Goal: Task Accomplishment & Management: Manage account settings

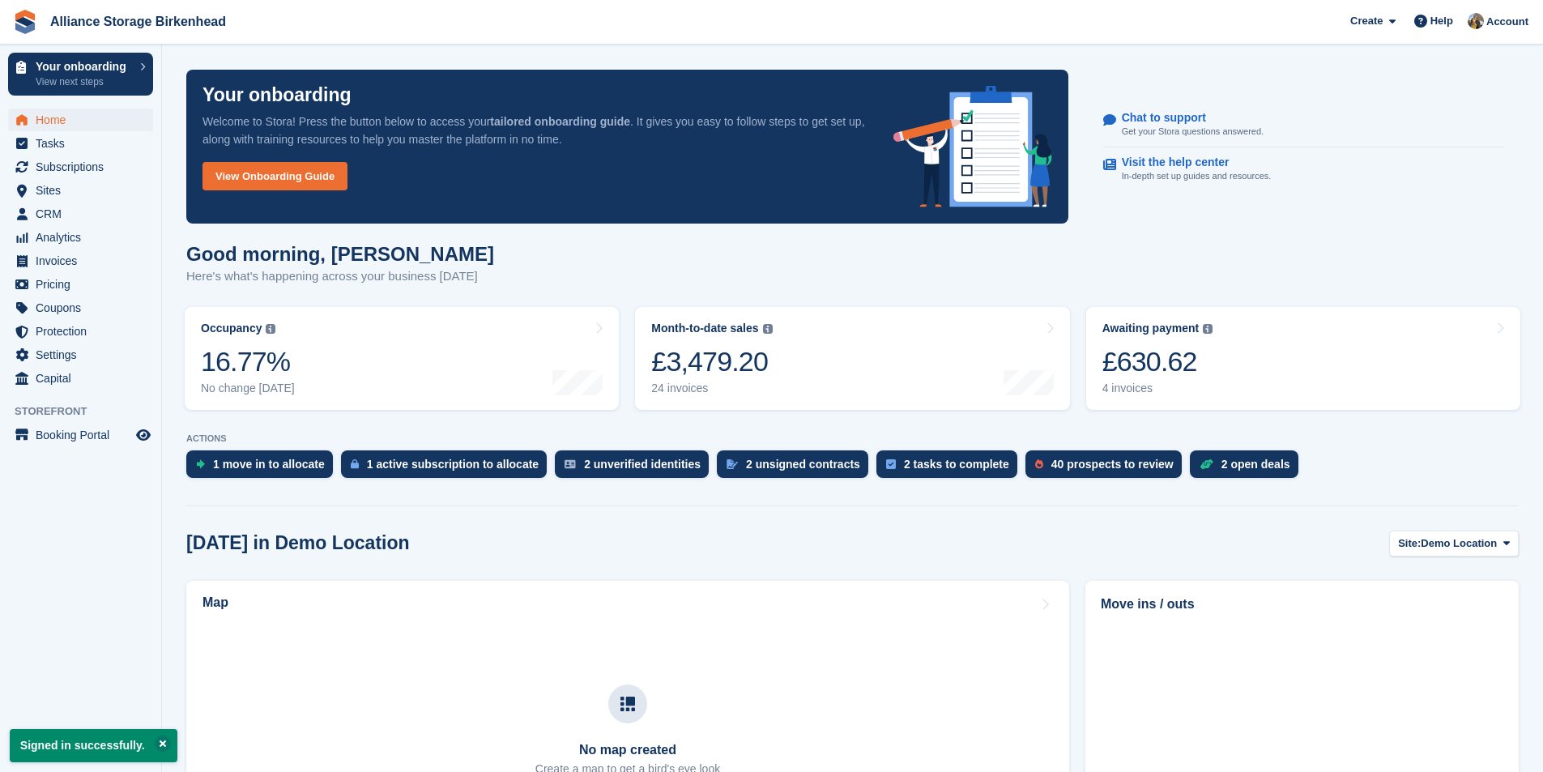
scroll to position [243, 0]
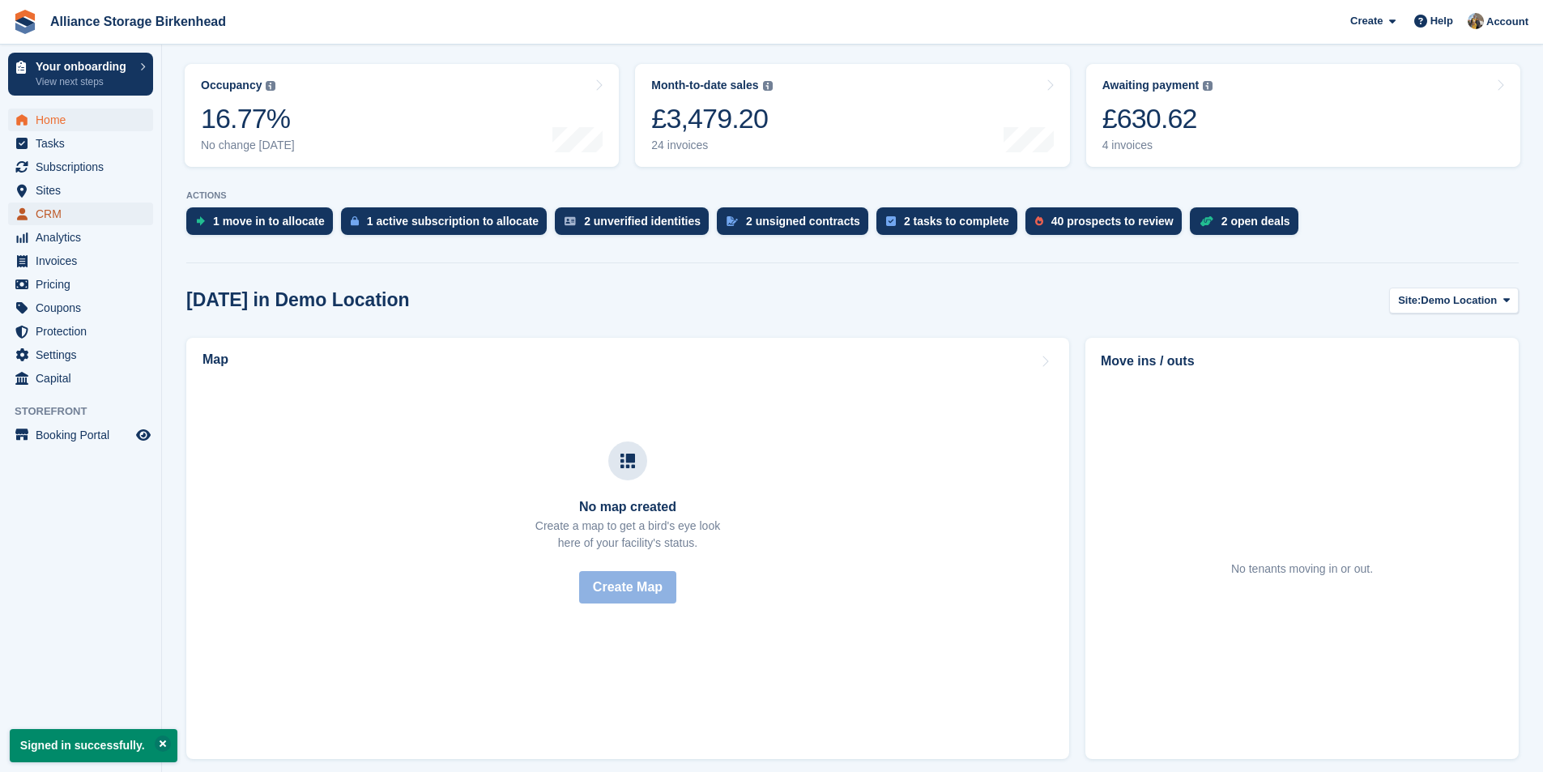
click at [63, 205] on span "CRM" at bounding box center [84, 214] width 97 height 23
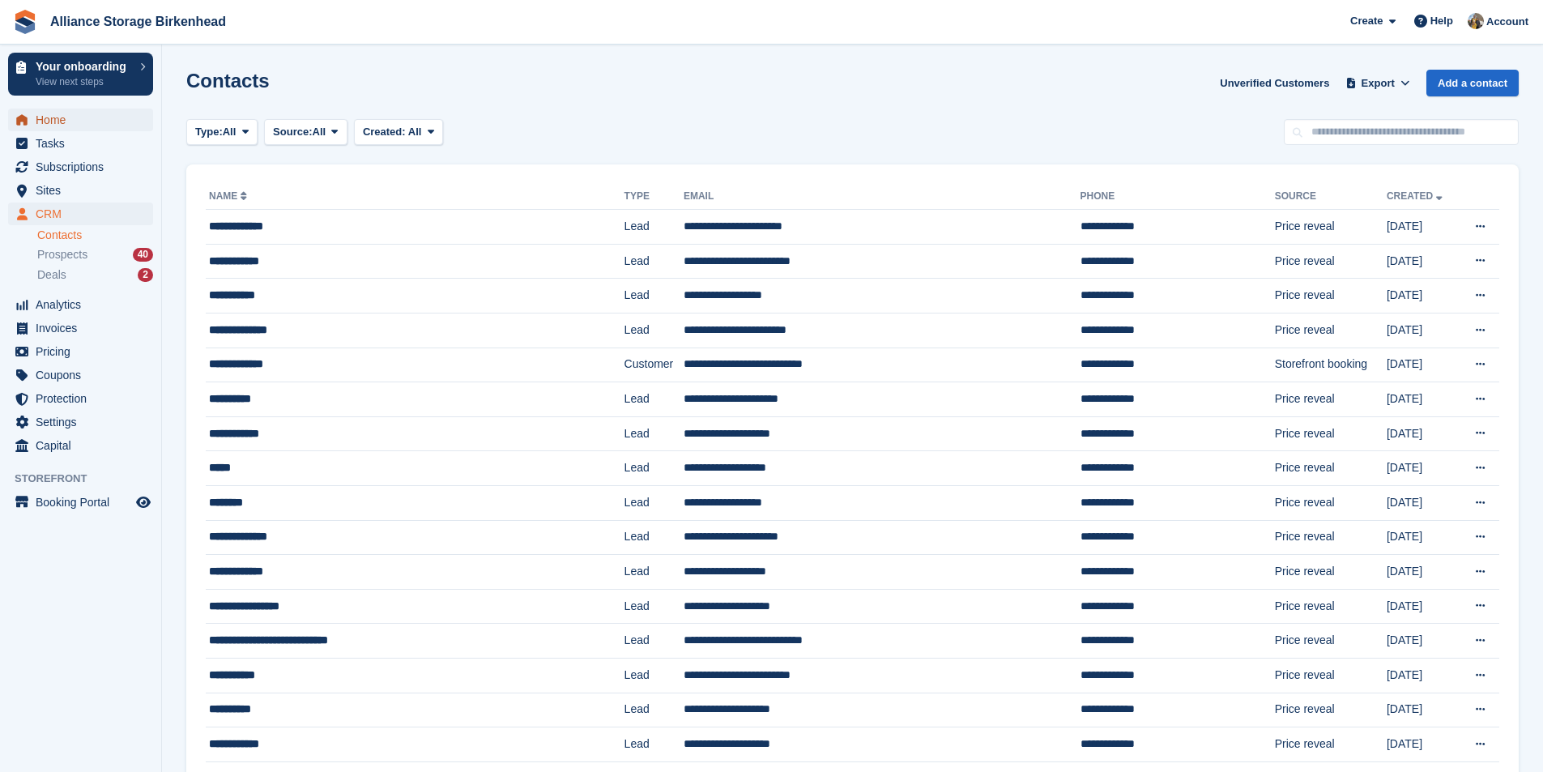
click at [63, 121] on span "Home" at bounding box center [84, 120] width 97 height 23
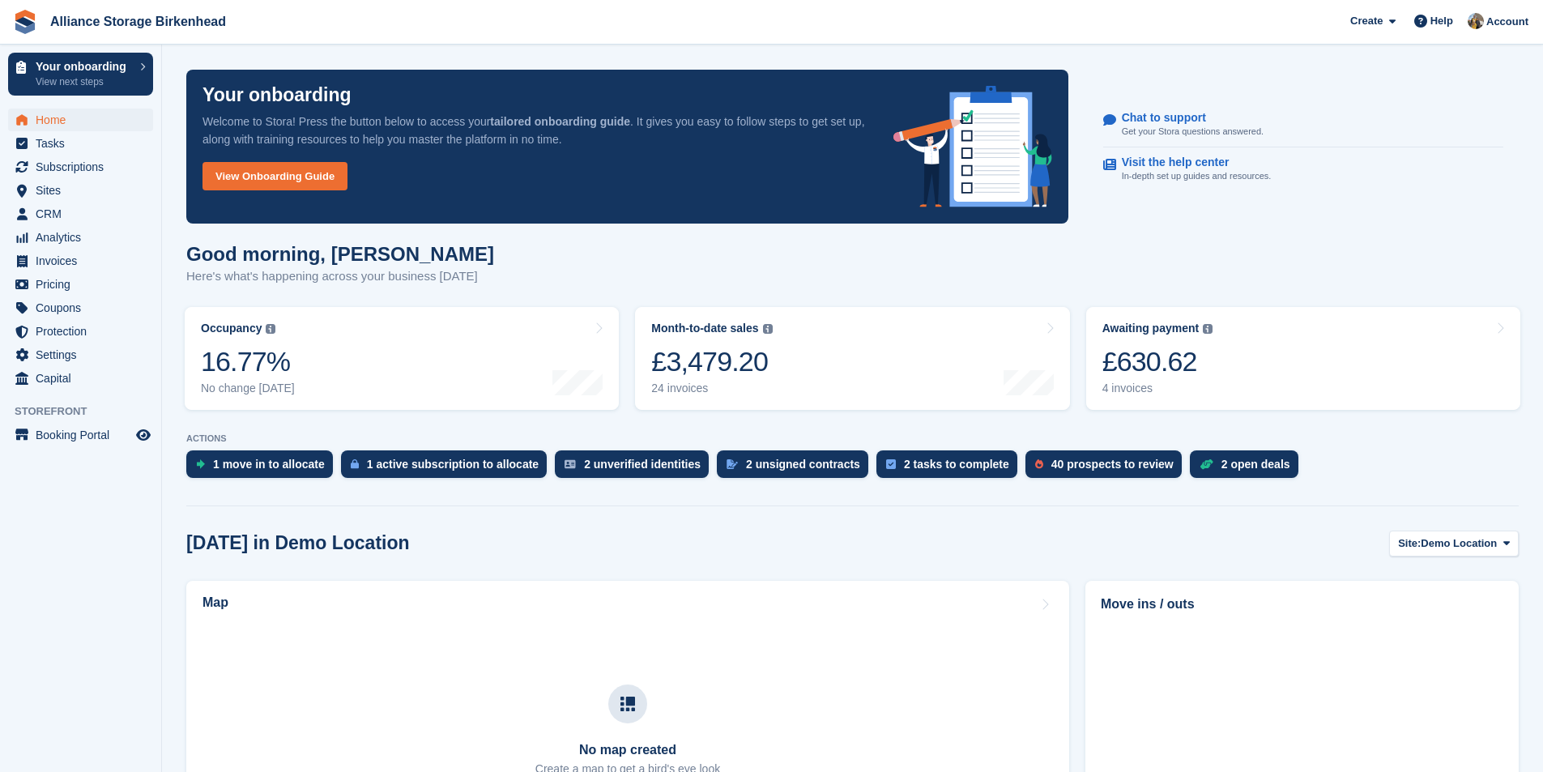
scroll to position [243, 0]
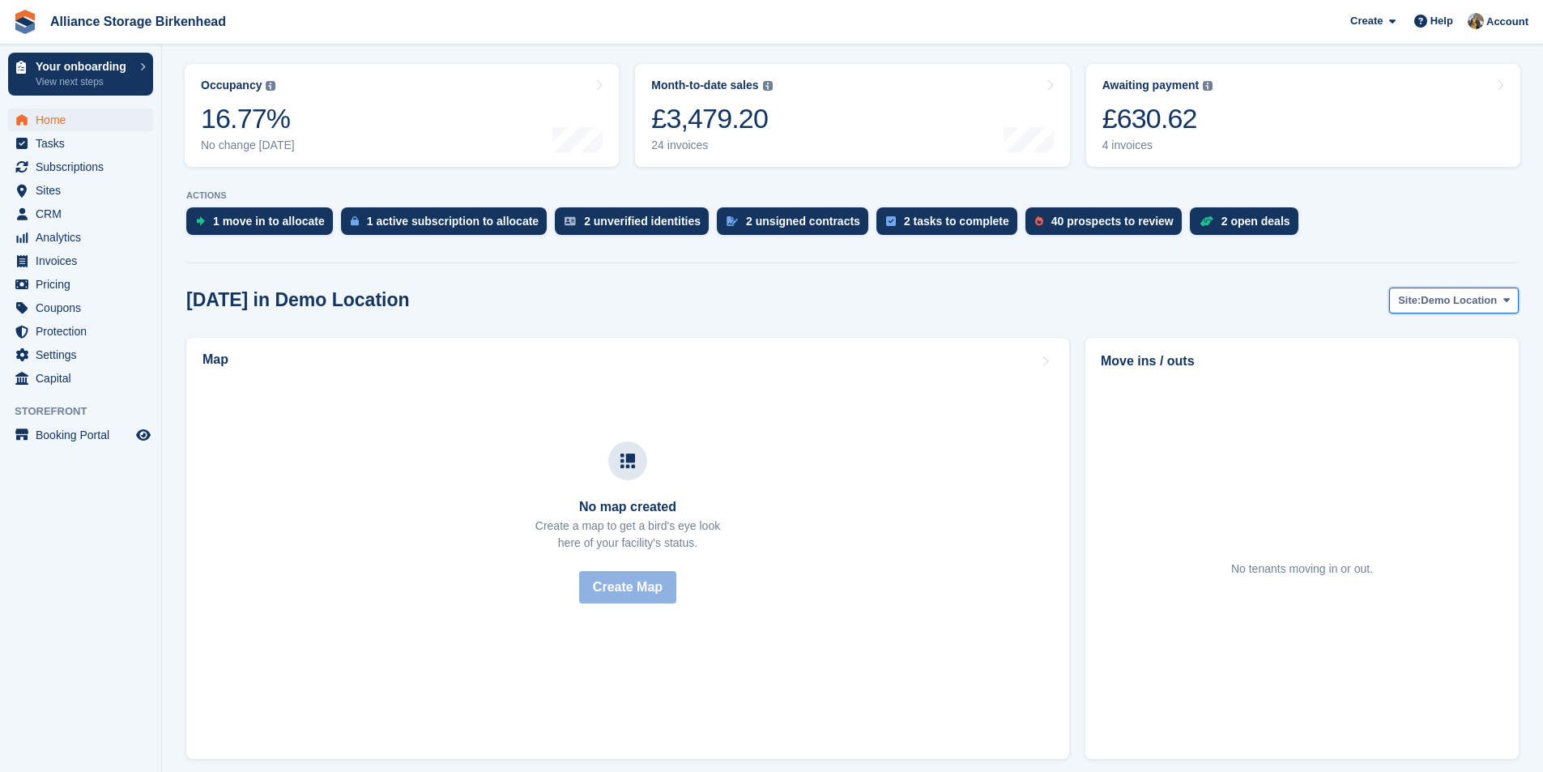
click at [1421, 301] on span "Site:" at bounding box center [1409, 300] width 23 height 16
click at [1412, 365] on link "Birkenhead - Wallasey" at bounding box center [1441, 367] width 141 height 29
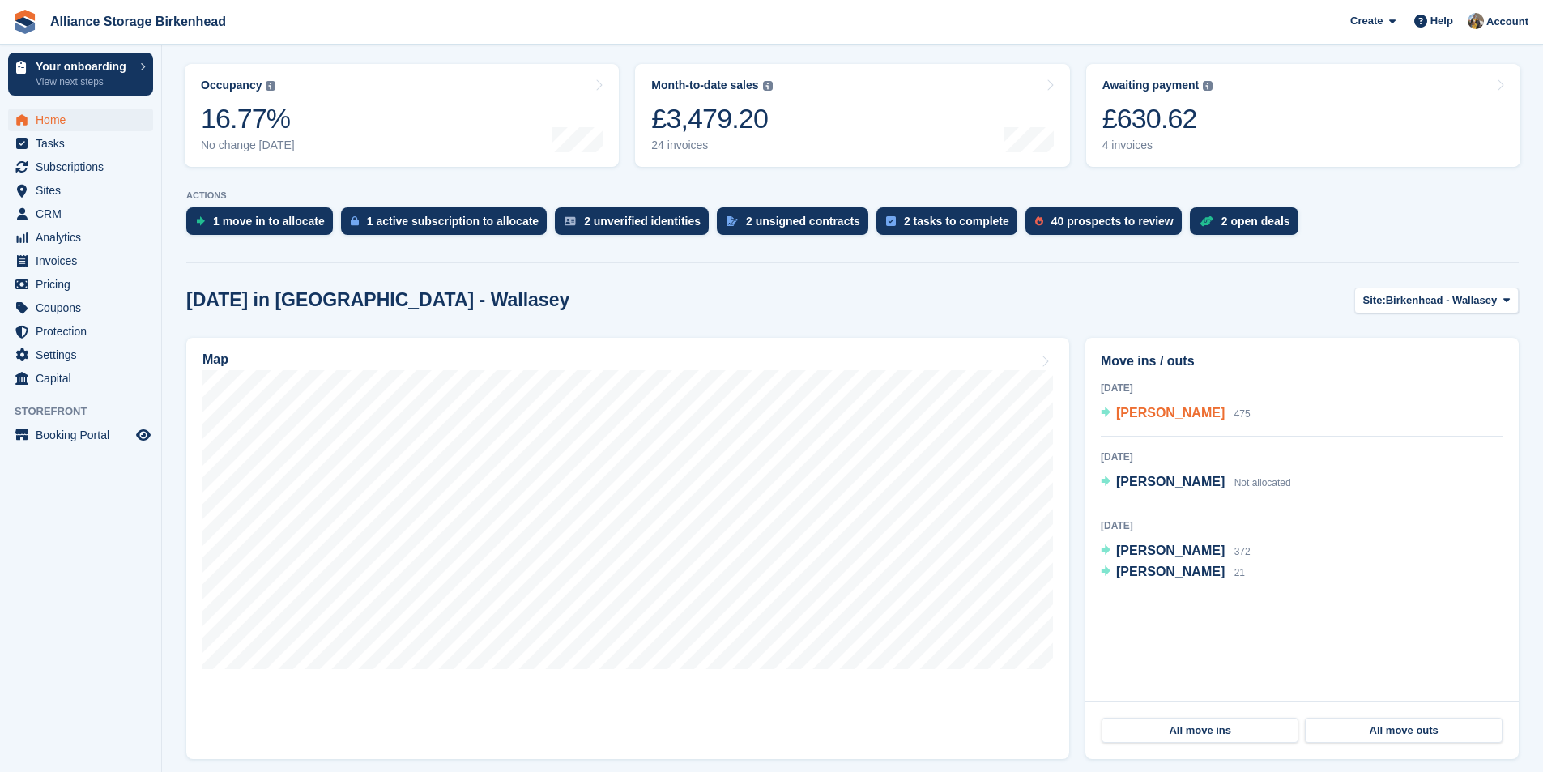
click at [1144, 413] on span "[PERSON_NAME]" at bounding box center [1170, 413] width 109 height 14
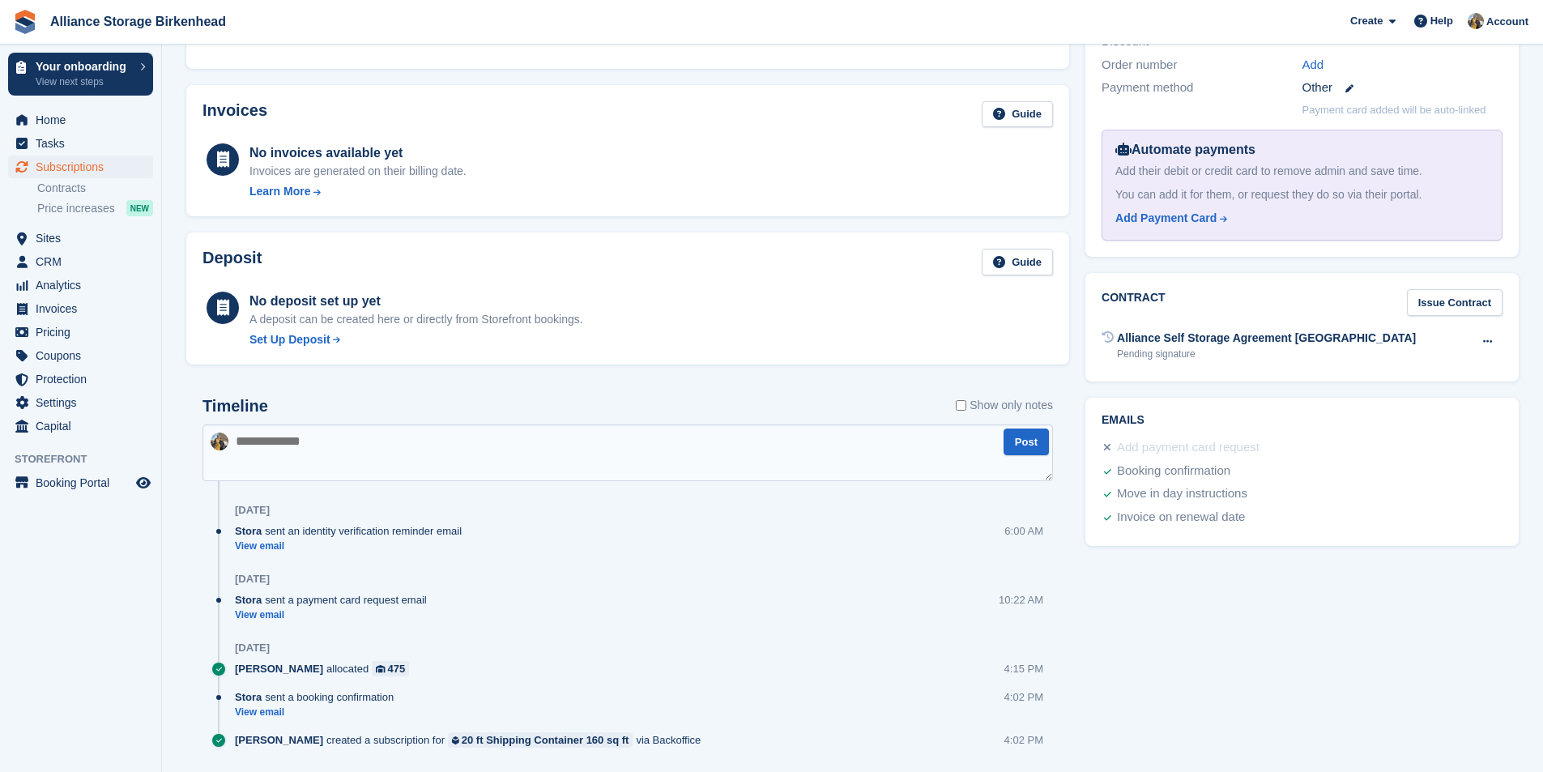
scroll to position [531, 0]
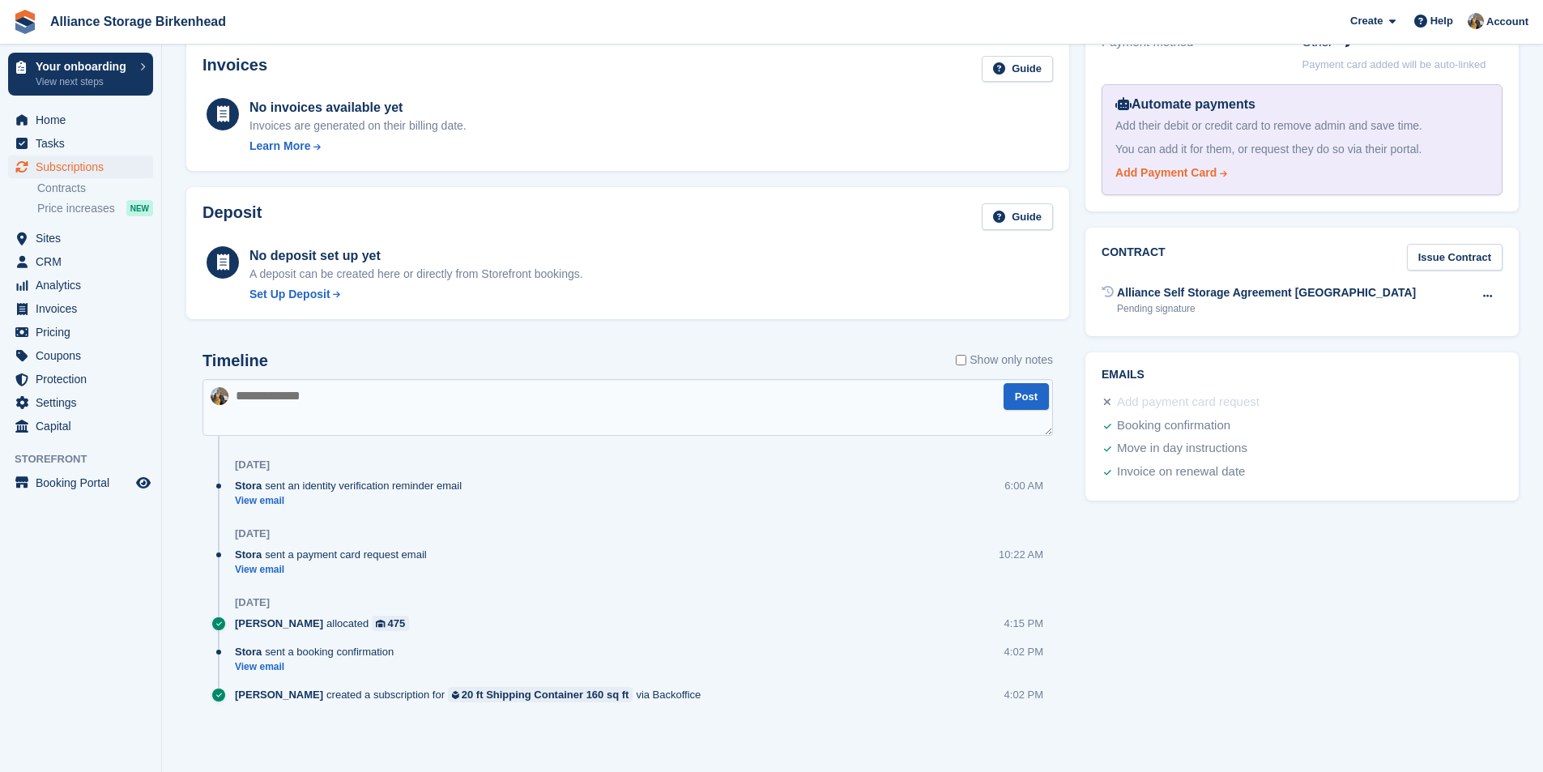
click at [1116, 174] on div "Add Payment Card" at bounding box center [1166, 172] width 101 height 17
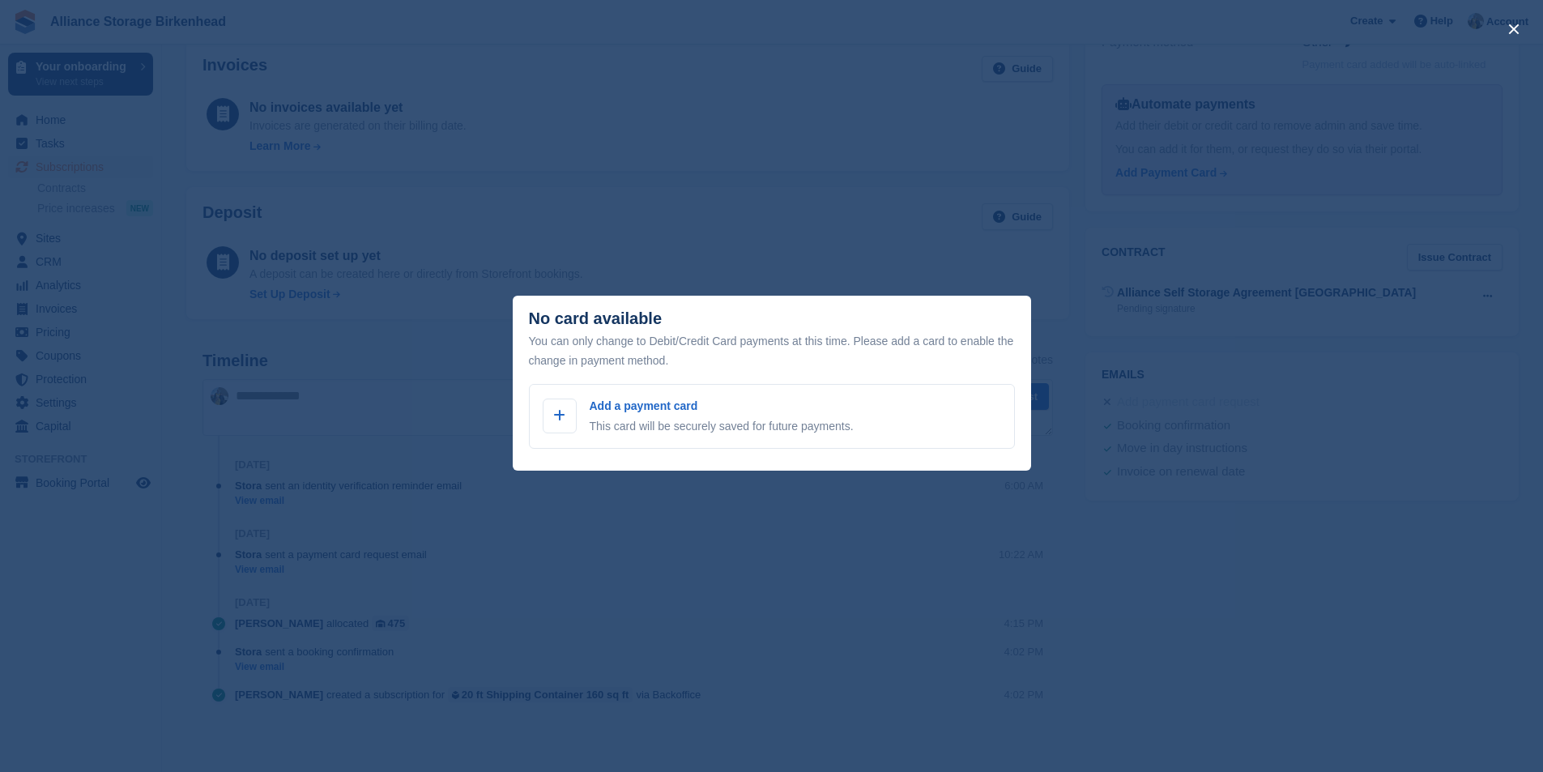
click at [524, 152] on div "close" at bounding box center [771, 386] width 1543 height 772
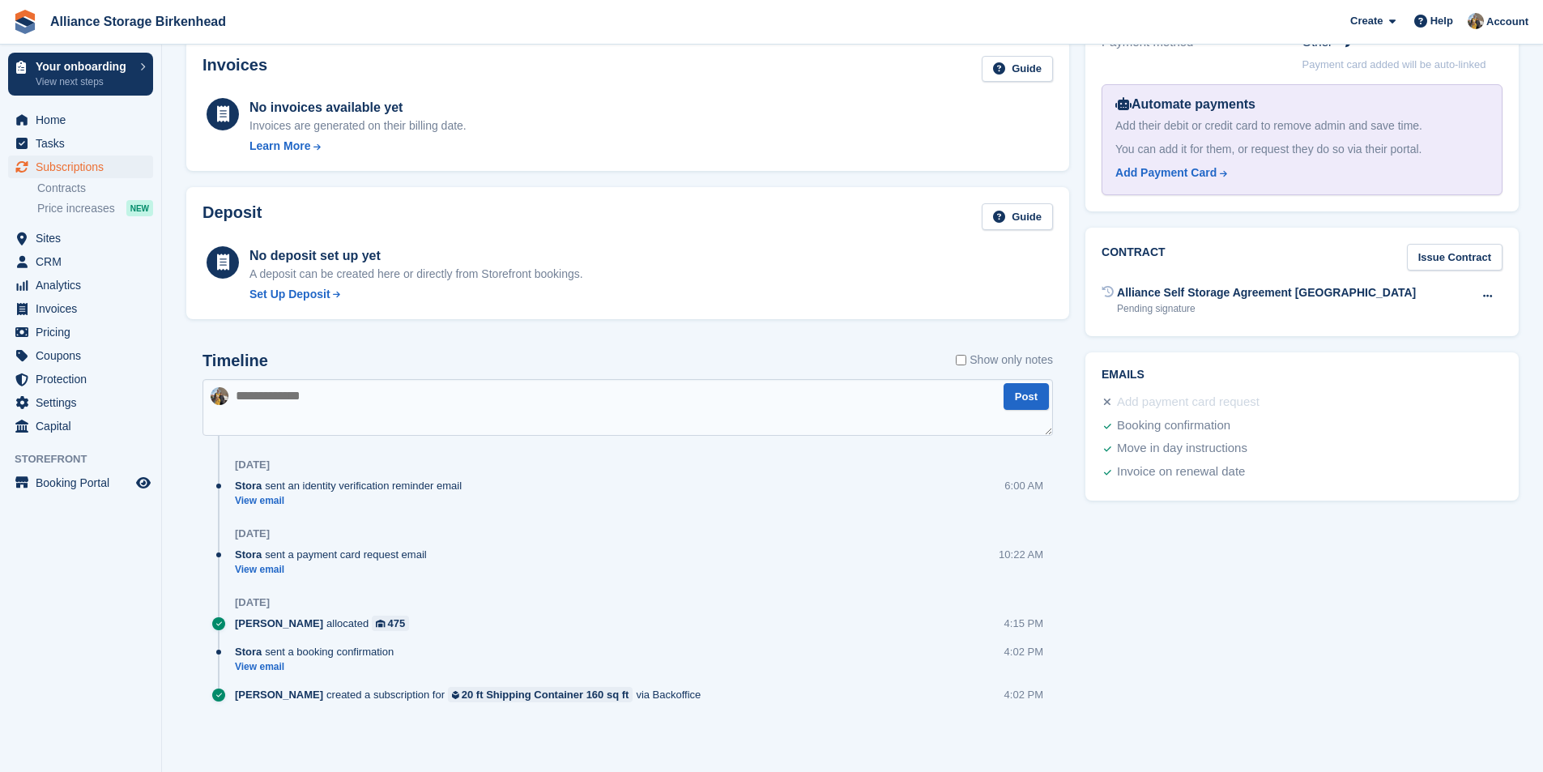
click at [714, 337] on div "Timeline Show only notes Post Yesterday Stora sent an identity verification rem…" at bounding box center [627, 543] width 883 height 416
drag, startPoint x: 273, startPoint y: 536, endPoint x: 223, endPoint y: 528, distance: 50.8
click at [223, 528] on div "[DATE]" at bounding box center [628, 534] width 851 height 26
click at [418, 571] on link "View email" at bounding box center [335, 570] width 200 height 14
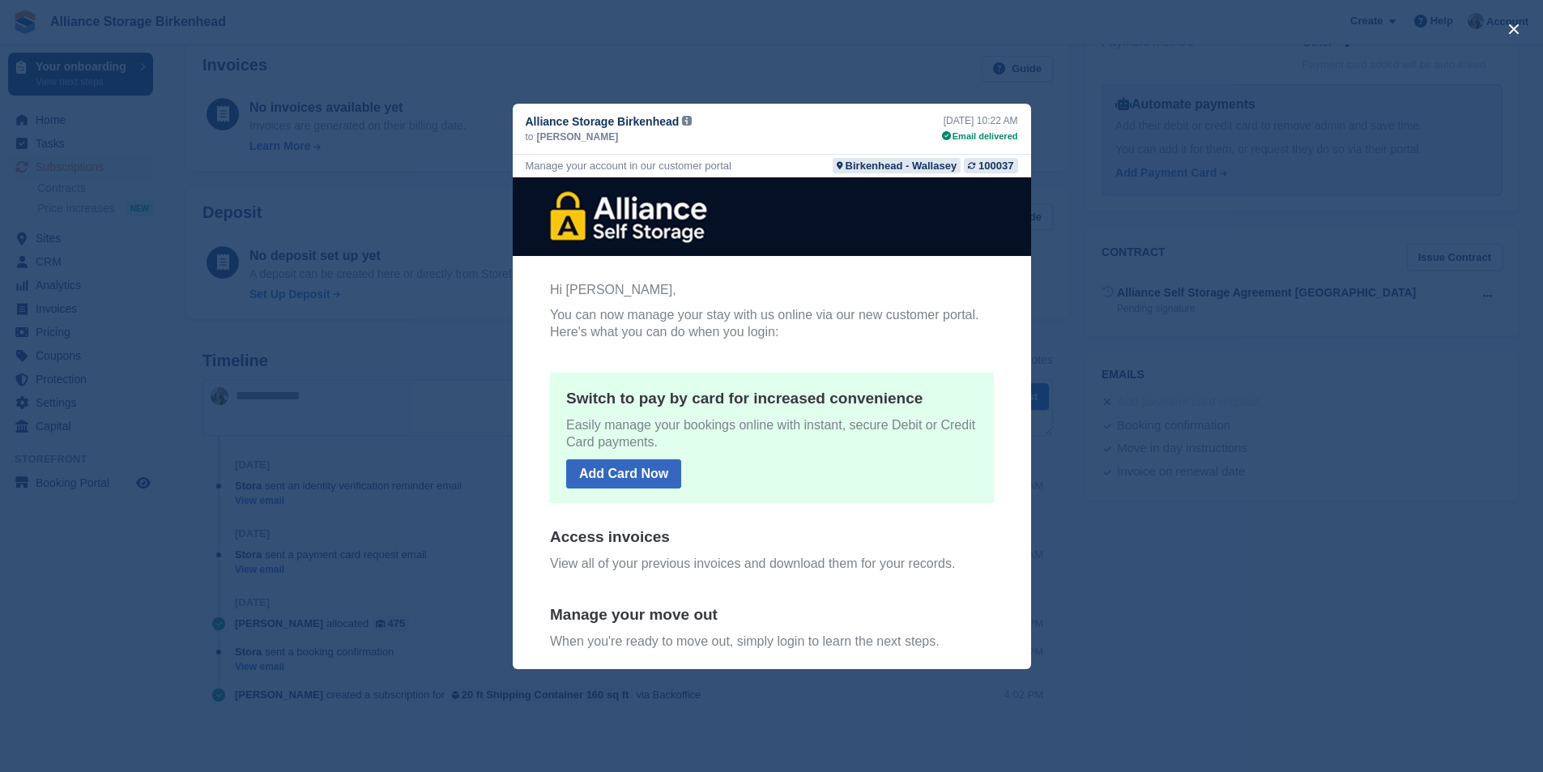
scroll to position [0, 0]
click at [1129, 489] on div "close" at bounding box center [771, 386] width 1543 height 772
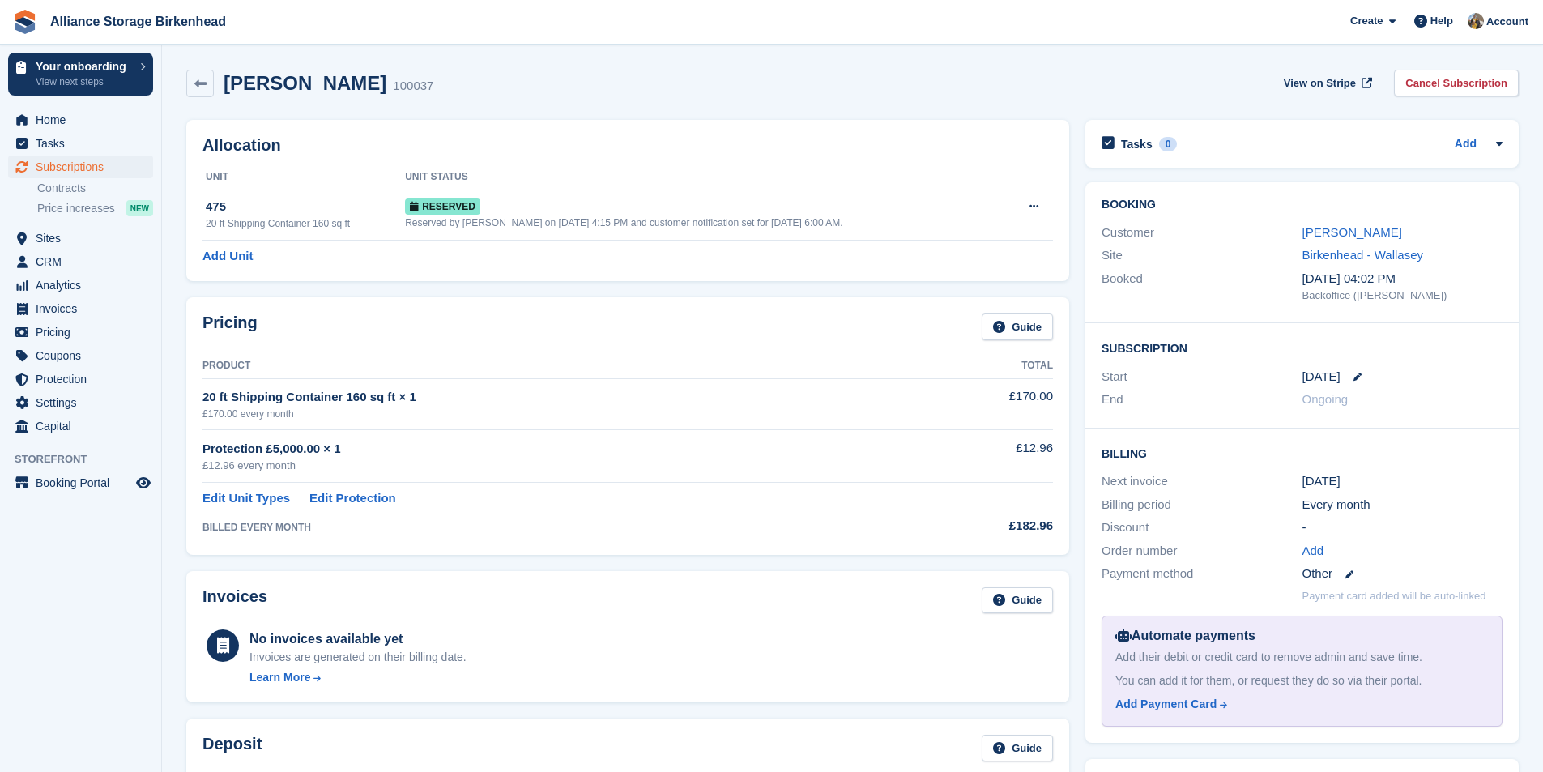
click at [113, 622] on aside "Your onboarding View next steps Home Tasks Subscriptions Subscriptions Subscrip…" at bounding box center [80, 390] width 161 height 691
click at [194, 82] on icon at bounding box center [200, 84] width 12 height 12
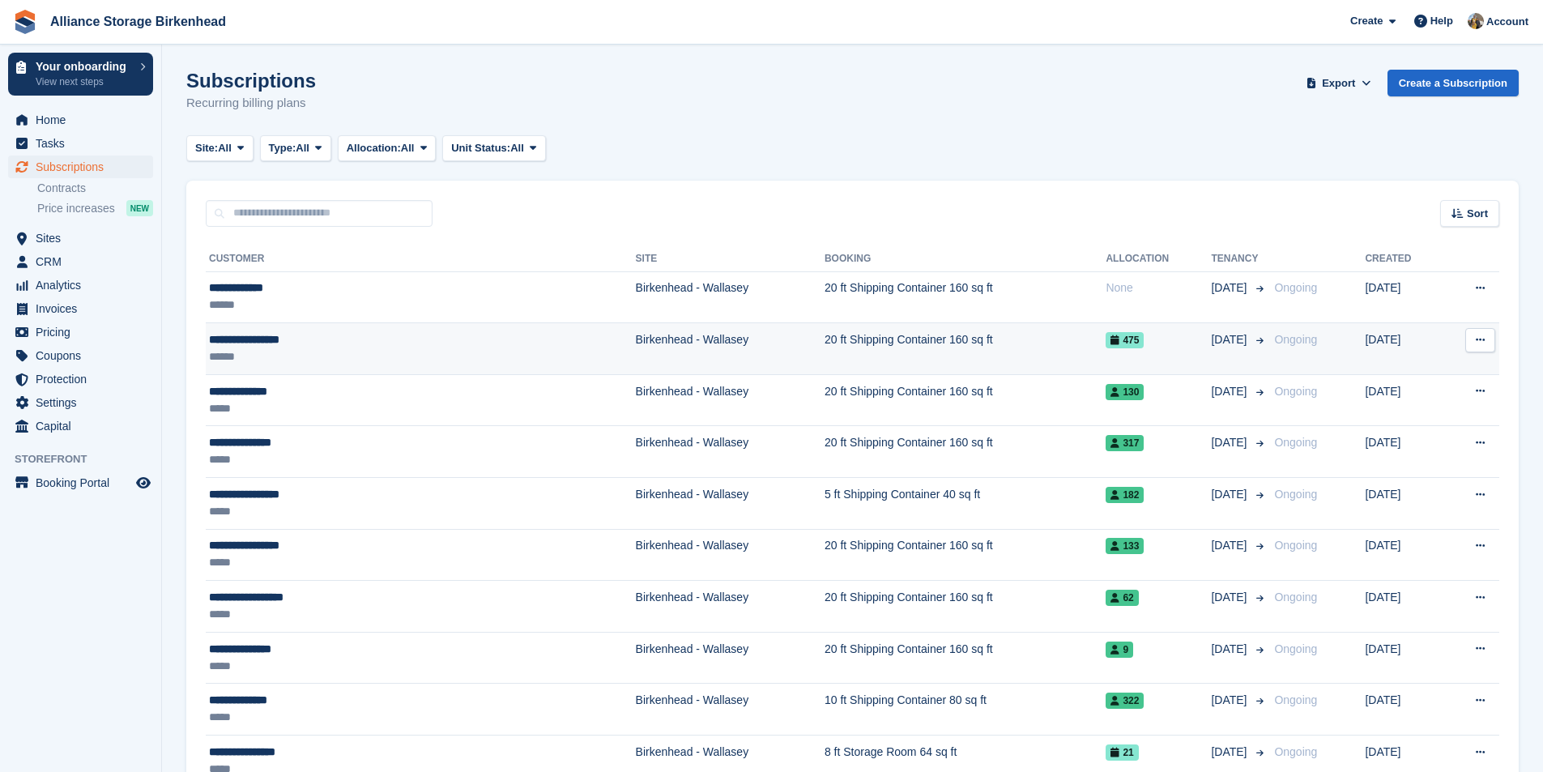
click at [226, 341] on div "**********" at bounding box center [336, 339] width 254 height 17
